Goal: Transaction & Acquisition: Purchase product/service

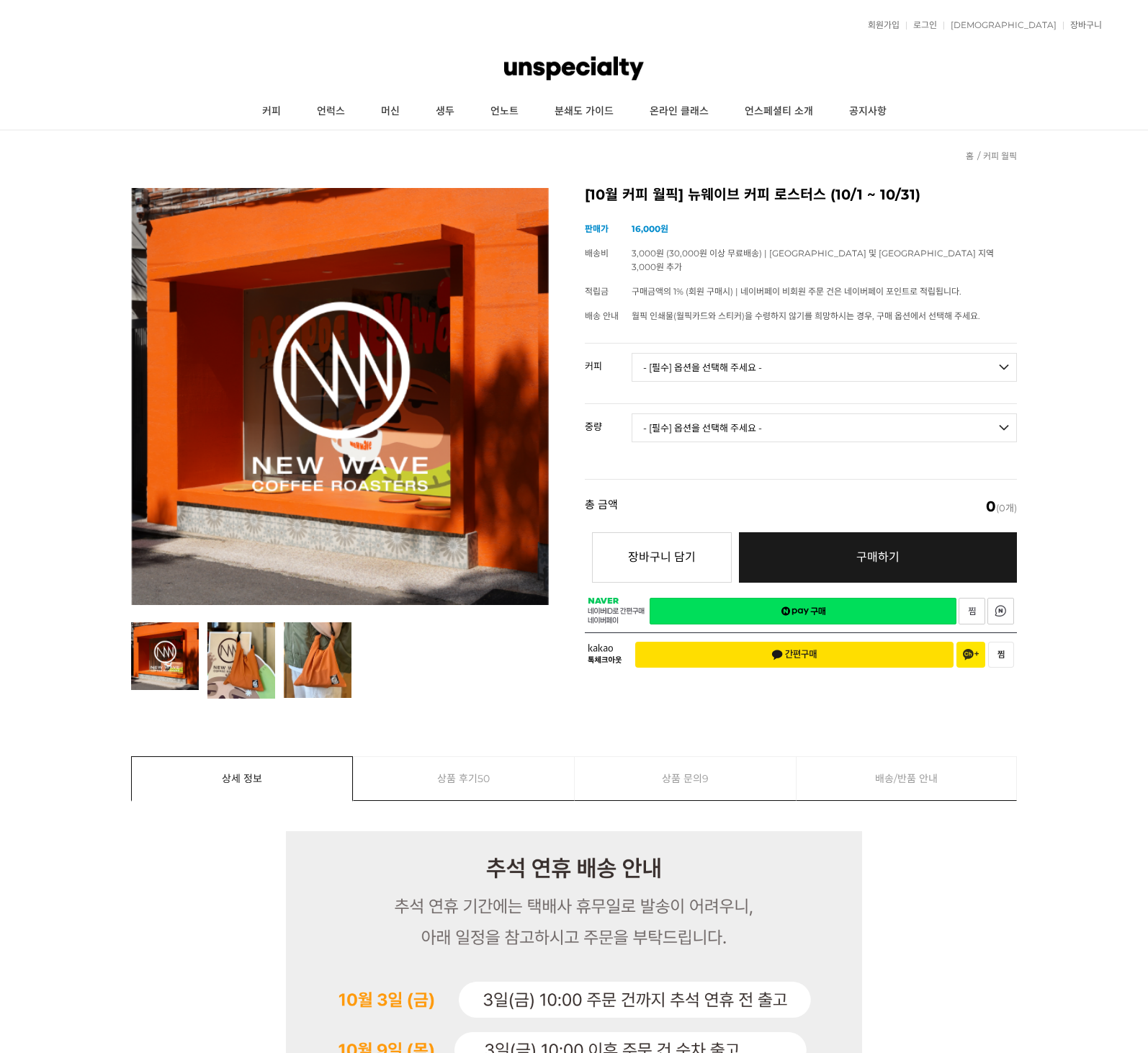
click at [768, 355] on select "- [필수] 옵션을 선택해 주세요 - ------------------- 언스페셜티 분쇄도 가이드 종이 받기 (주문 1건당 최대 1개 제공) …" at bounding box center [824, 367] width 385 height 29
click at [696, 353] on select "- [필수] 옵션을 선택해 주세요 - ------------------- 언스페셜티 분쇄도 가이드 종이 받기 (주문 1건당 최대 1개 제공) …" at bounding box center [824, 367] width 385 height 29
select select "다크베리 잼 (언스페셜티 블렌드)"
click at [672, 414] on select "- [필수] 옵션을 선택해 주세요 - ------------------- 200g" at bounding box center [824, 428] width 385 height 29
select select "200g"
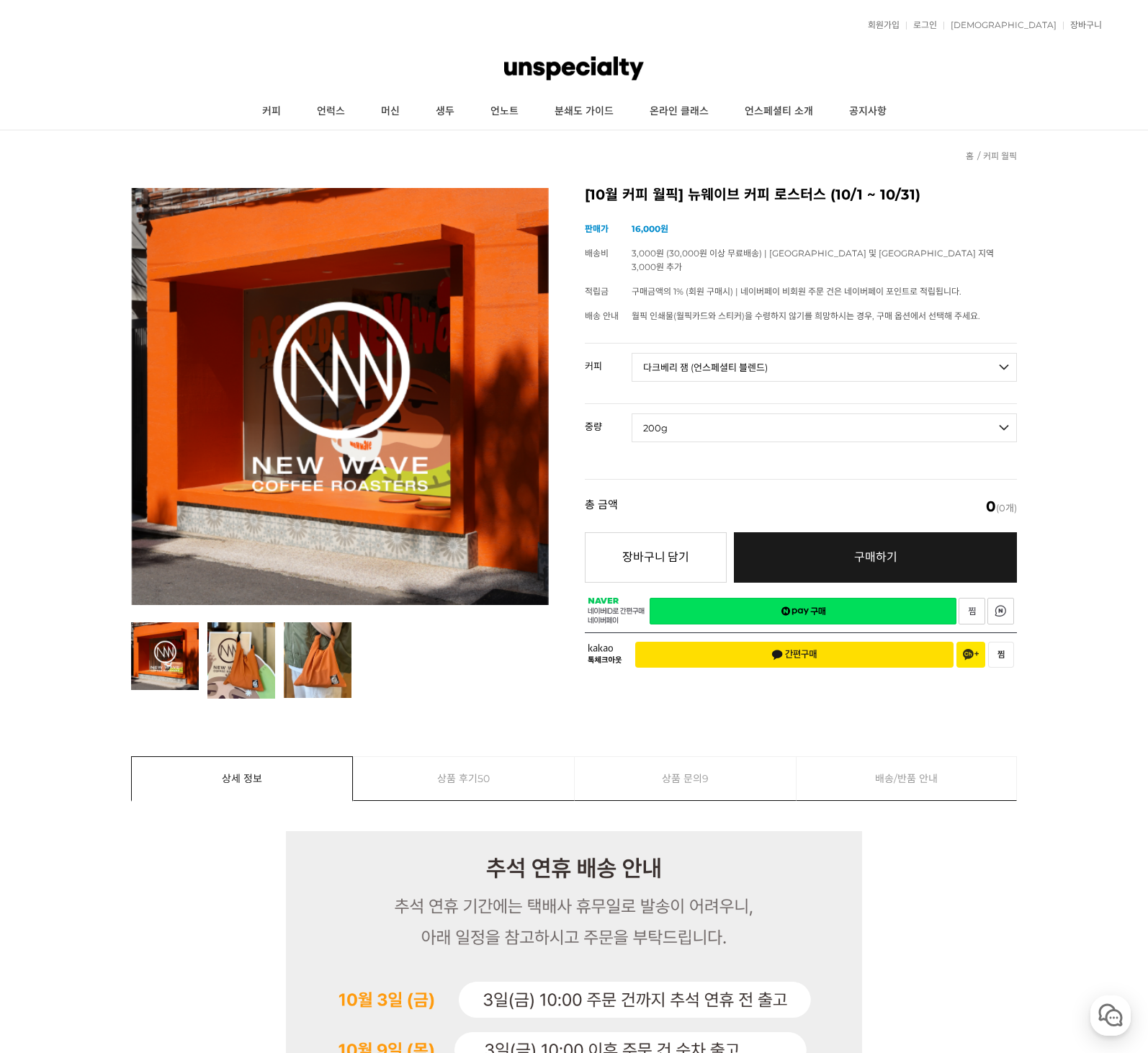
select select "*"
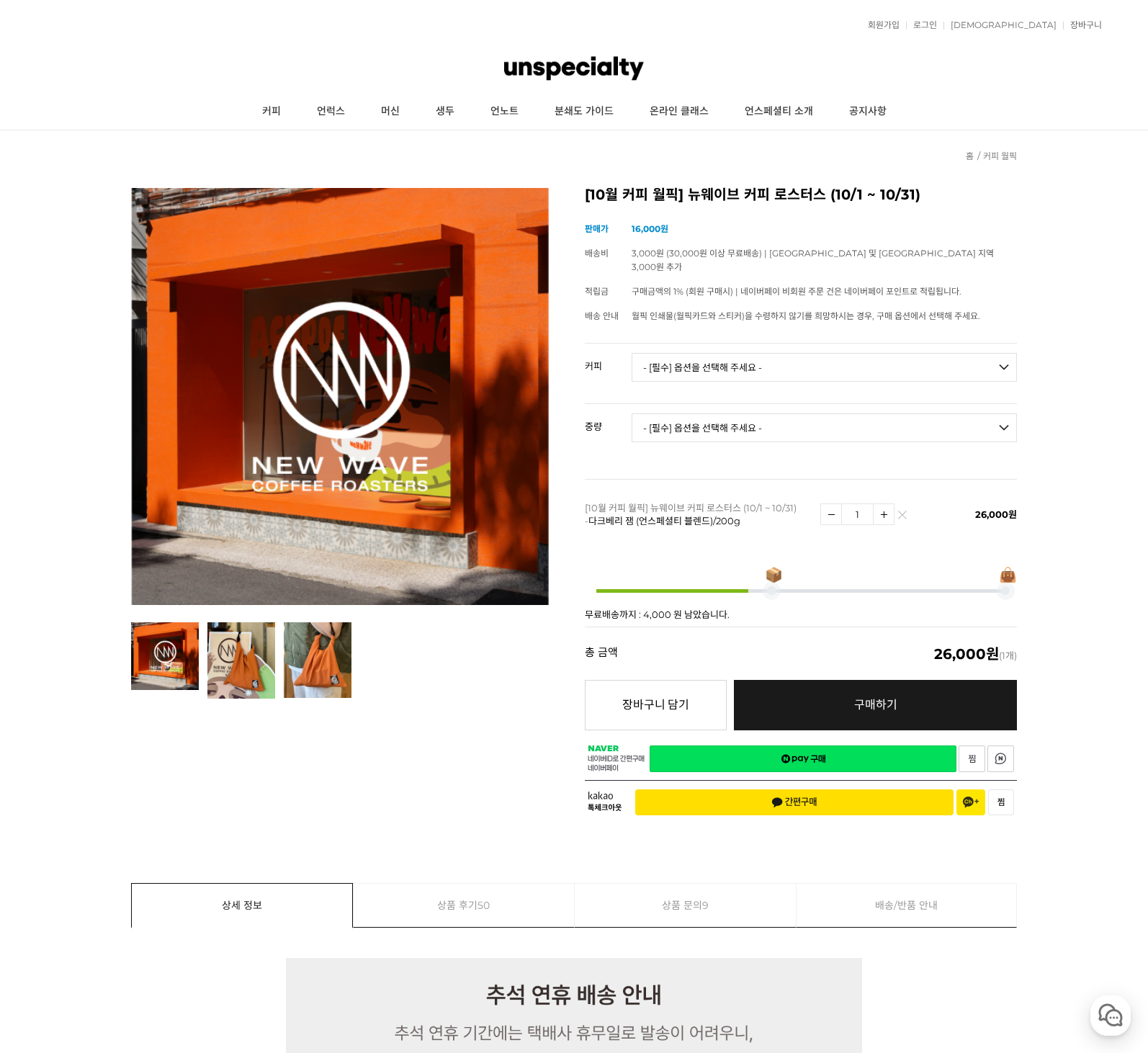
click at [665, 355] on select "- [필수] 옵션을 선택해 주세요 - ------------------- 언스페셜티 분쇄도 가이드 종이 받기 (주문 1건당 최대 1개 제공) …" at bounding box center [824, 367] width 385 height 29
select select "언스페셜티 분쇄도 가이드 종이 받기 (주문 1건당 최대 1개 제공)"
click at [674, 419] on select "- [필수] 옵션을 선택해 주세요 - ------------------- 해당없음" at bounding box center [824, 428] width 385 height 29
select select "해당없음"
select select "*"
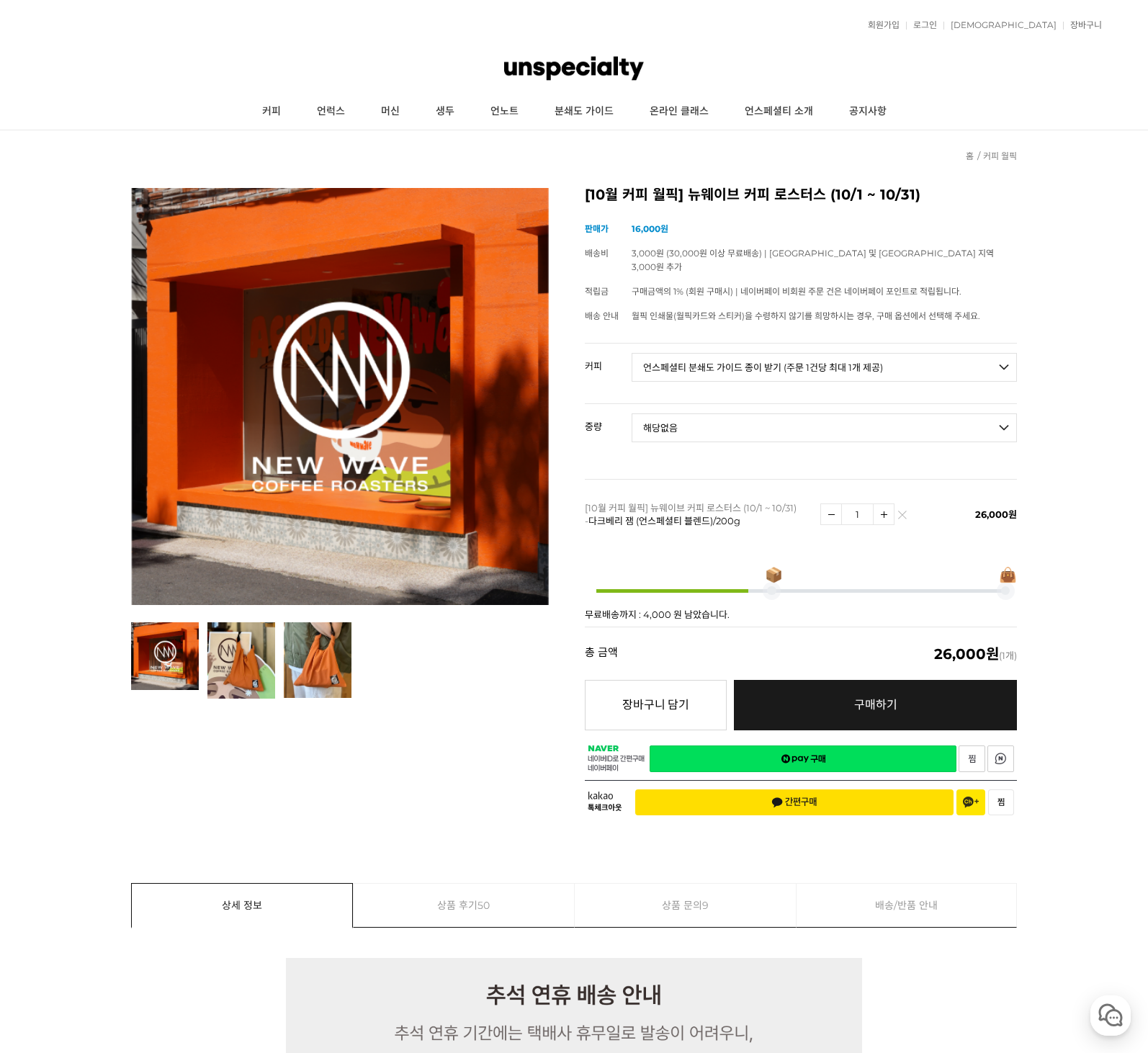
select select "*"
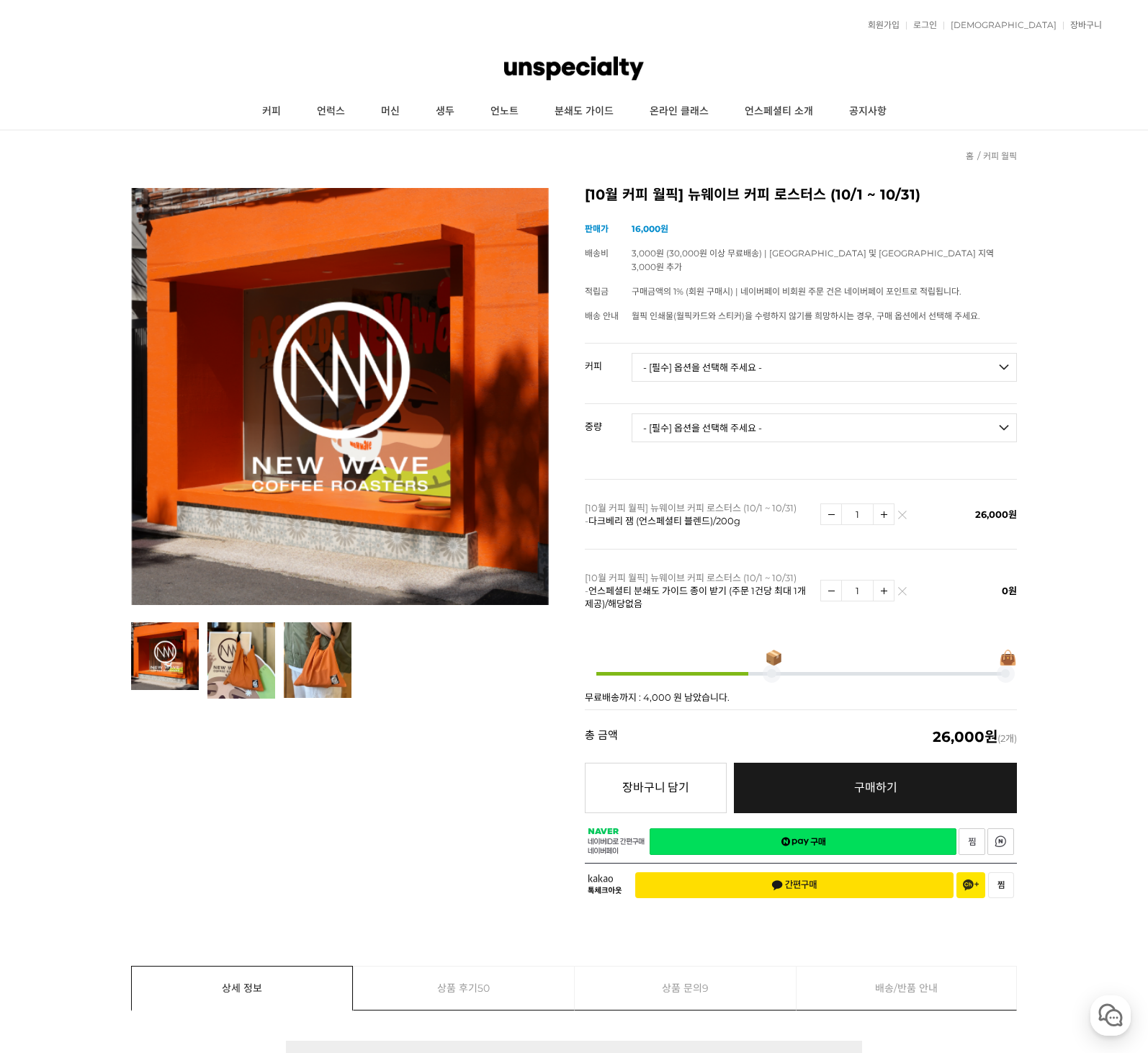
click at [684, 414] on select "- [필수] 옵션을 선택해 주세요 - ------------------- 해당없음" at bounding box center [824, 428] width 385 height 29
click at [654, 356] on select "- [필수] 옵션을 선택해 주세요 - ------------------- 언스페셜티 분쇄도 가이드 종이 받기 (주문 1건당 최대 1개 제공) …" at bounding box center [824, 367] width 385 height 29
select select "책 '로스팅 크래프트'"
click at [693, 414] on select "- [필수] 옵션을 선택해 주세요 - ------------------- 해당없음" at bounding box center [824, 428] width 385 height 29
select select "해당없음"
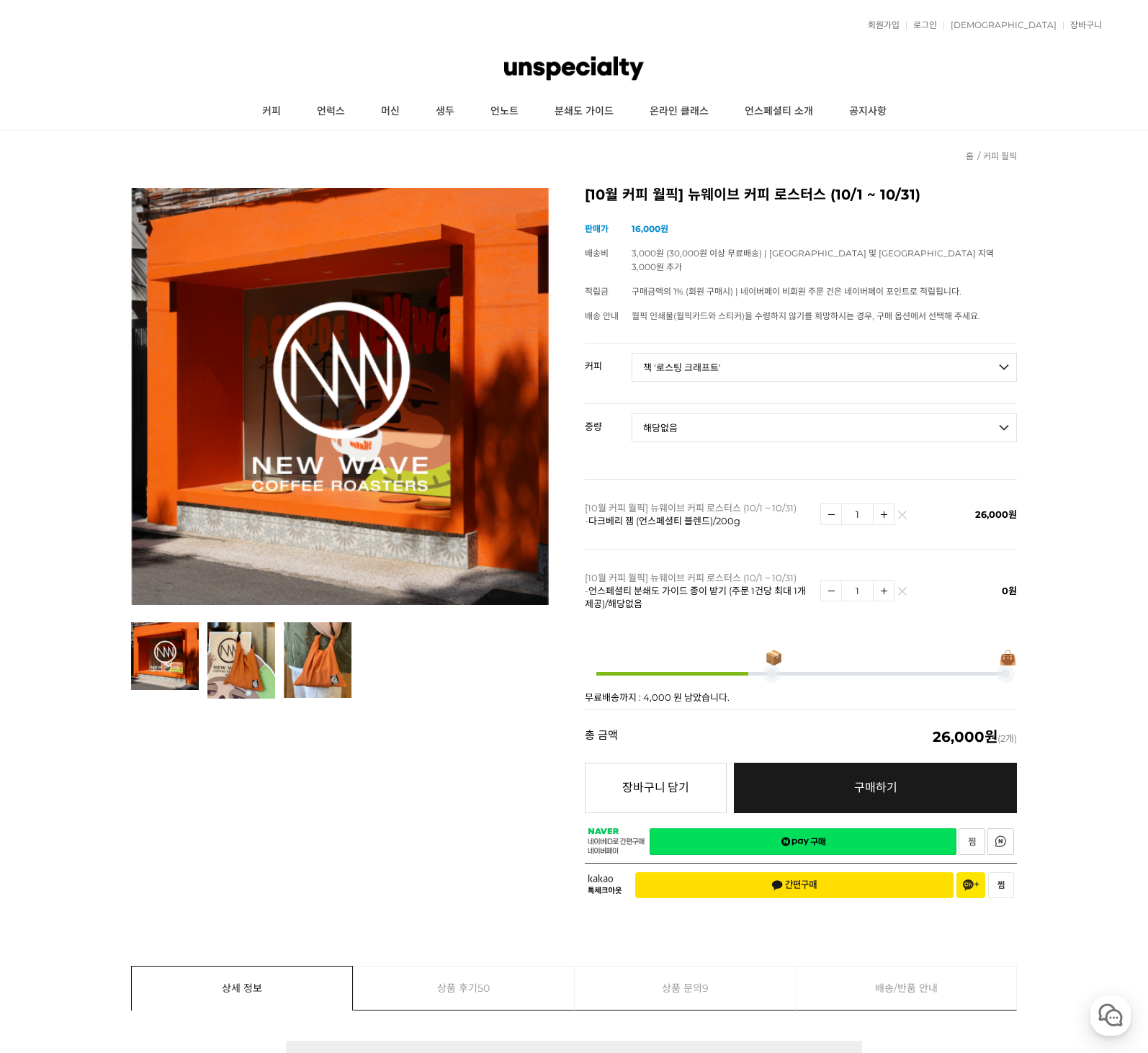
select select "*"
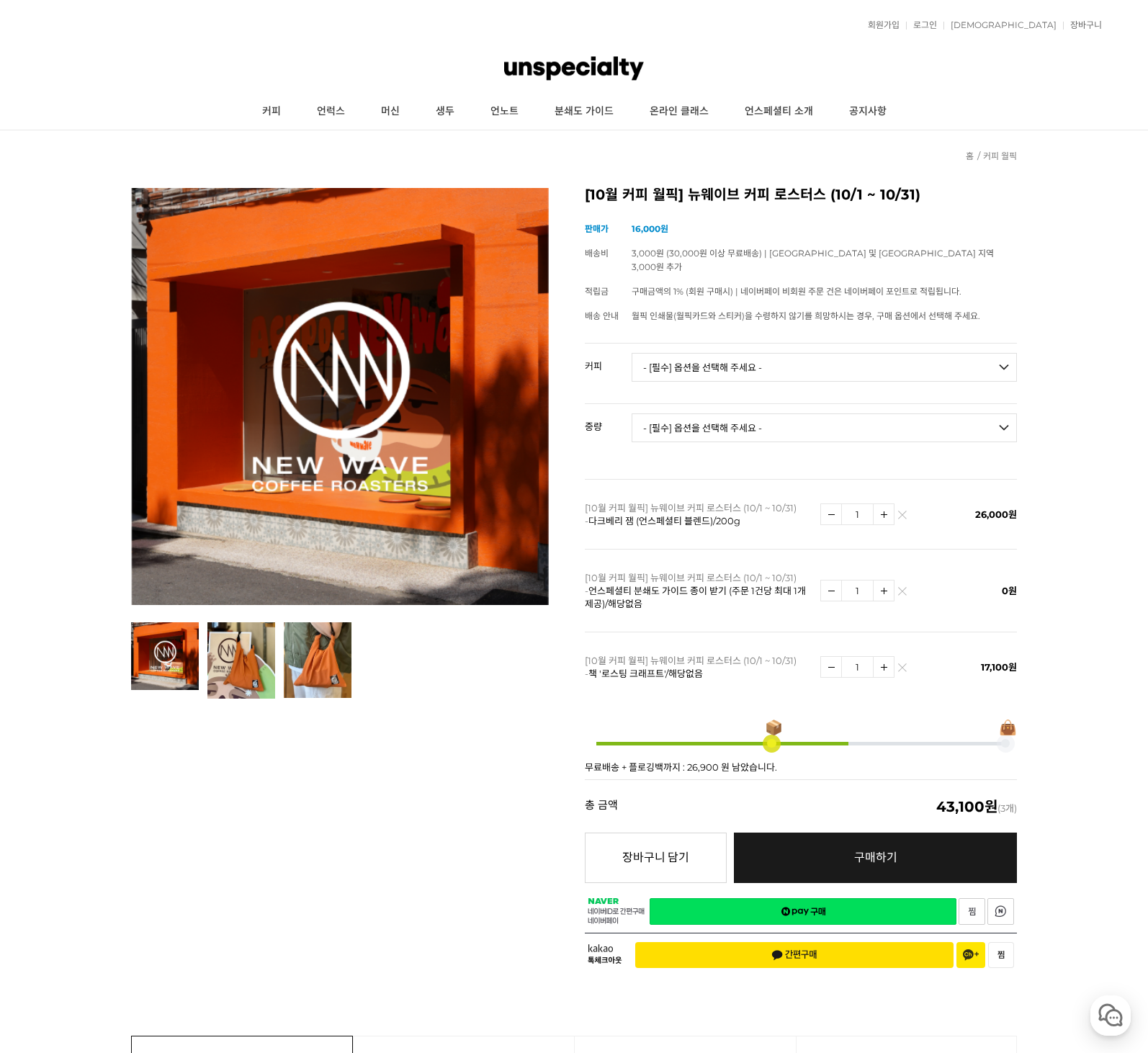
click at [686, 353] on select "- [필수] 옵션을 선택해 주세요 - ------------------- 언스페셜티 분쇄도 가이드 종이 받기 (주문 1건당 최대 1개 제공) …" at bounding box center [824, 367] width 385 height 29
click at [523, 732] on div "이전 리스트 1번째 리스트 2번째 리스트 3번째 리스트 다음 리스트 [10월 커피 월픽] 뉴웨이브 커피 로스터스 (10/1 ~ 10/31) (…" at bounding box center [574, 583] width 886 height 791
click at [831, 659] on img at bounding box center [831, 667] width 20 height 20
click at [828, 657] on img at bounding box center [831, 667] width 20 height 20
